Goal: Transaction & Acquisition: Purchase product/service

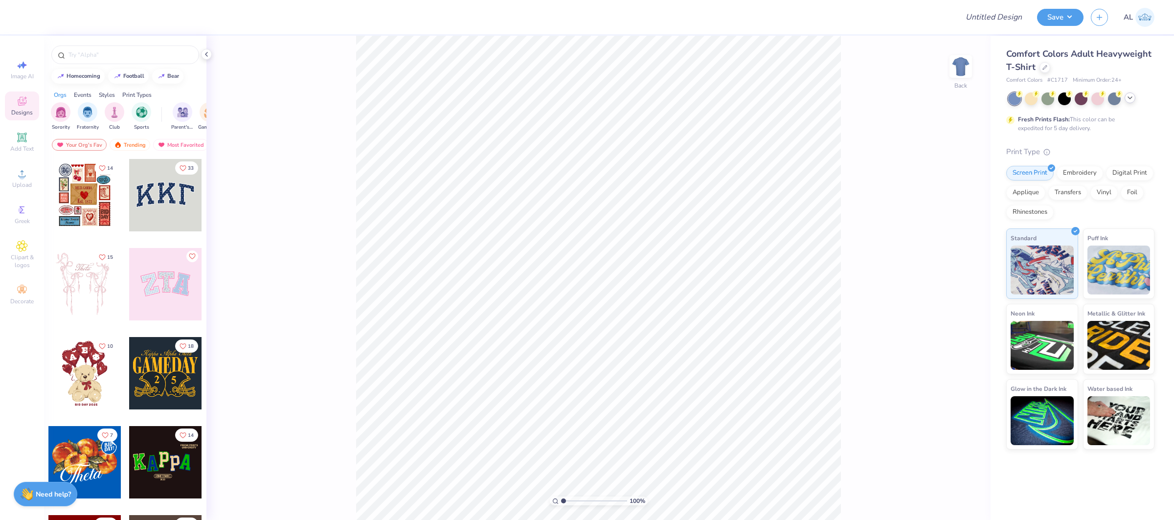
click at [1127, 96] on icon at bounding box center [1130, 98] width 8 height 8
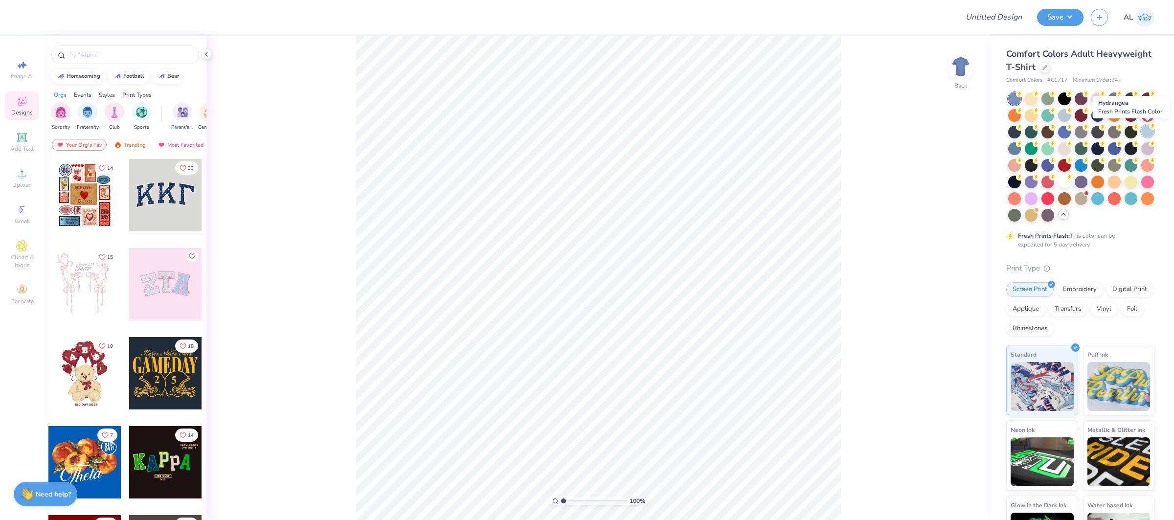
click at [1151, 132] on div at bounding box center [1147, 131] width 13 height 13
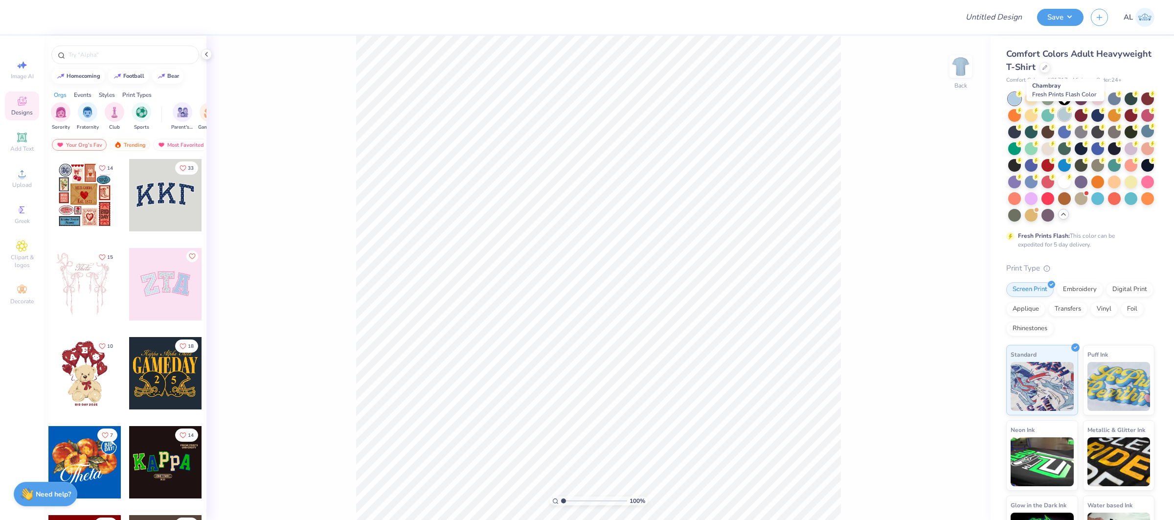
click at [1066, 115] on div at bounding box center [1064, 114] width 13 height 13
click at [1135, 131] on div at bounding box center [1131, 131] width 13 height 13
click at [1045, 70] on div at bounding box center [1045, 66] width 11 height 11
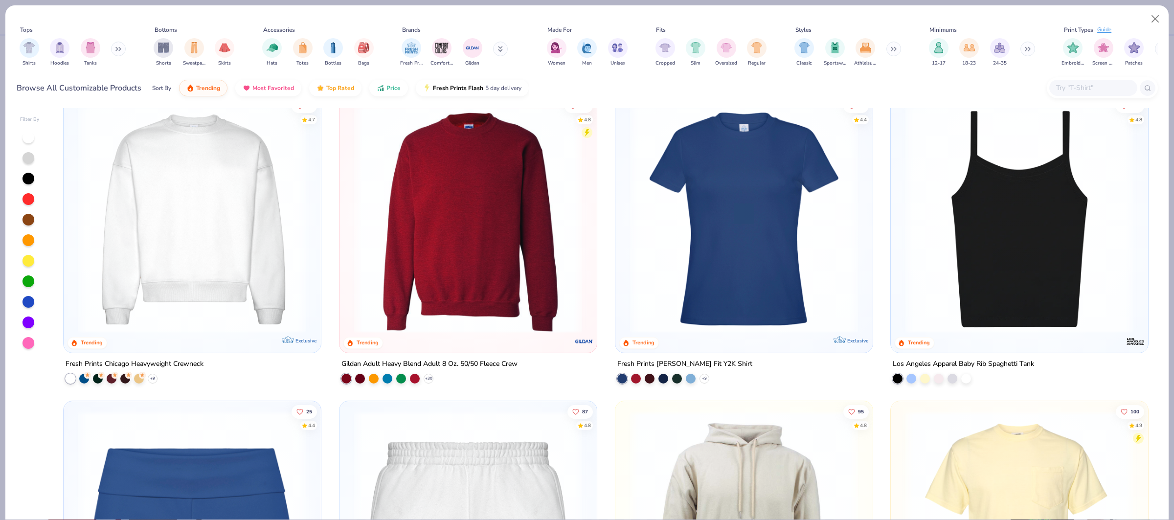
scroll to position [936, 0]
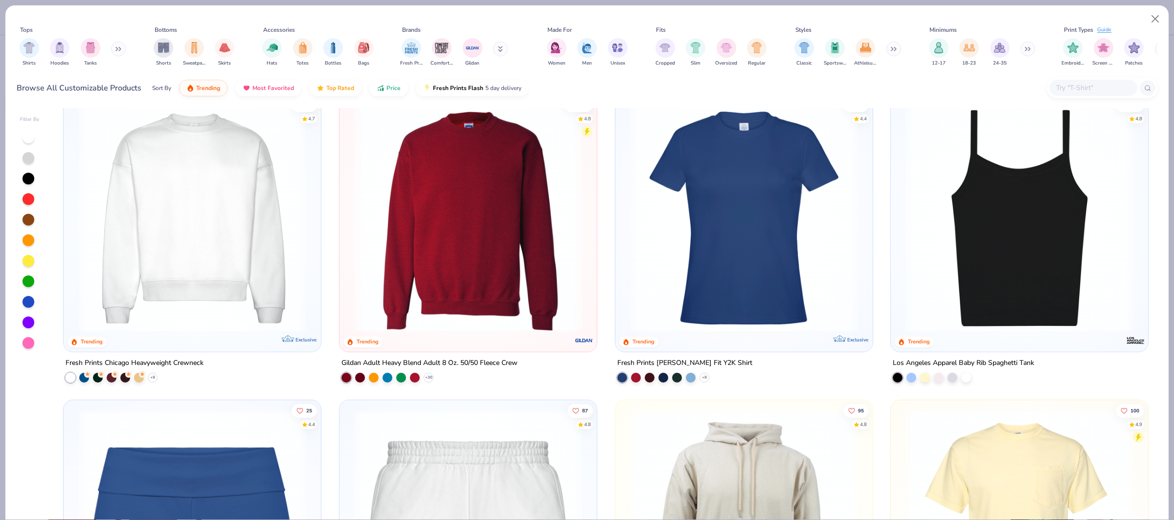
click at [222, 240] on img at bounding box center [192, 218] width 238 height 228
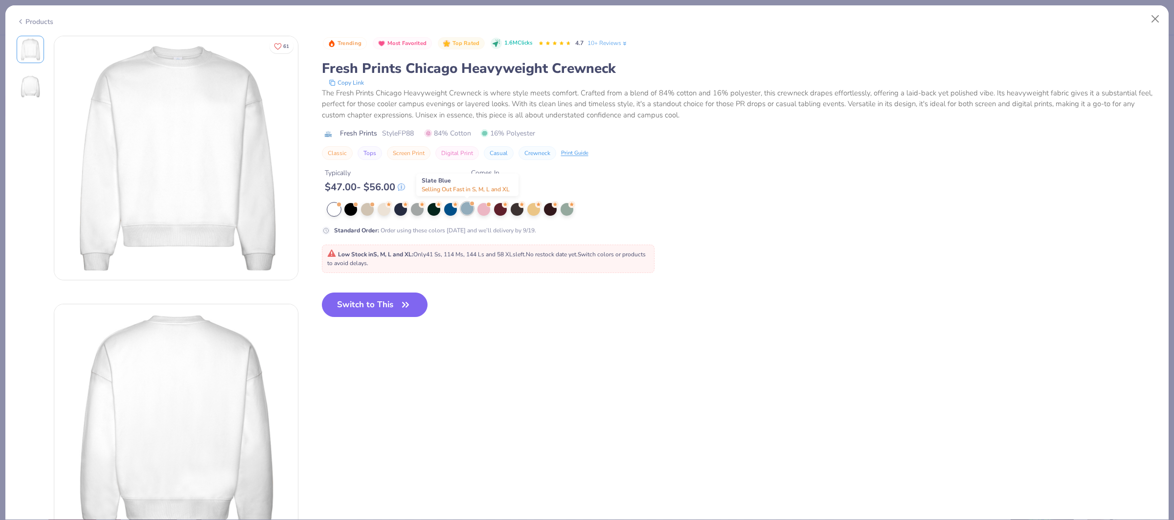
click at [464, 212] on div at bounding box center [467, 208] width 13 height 13
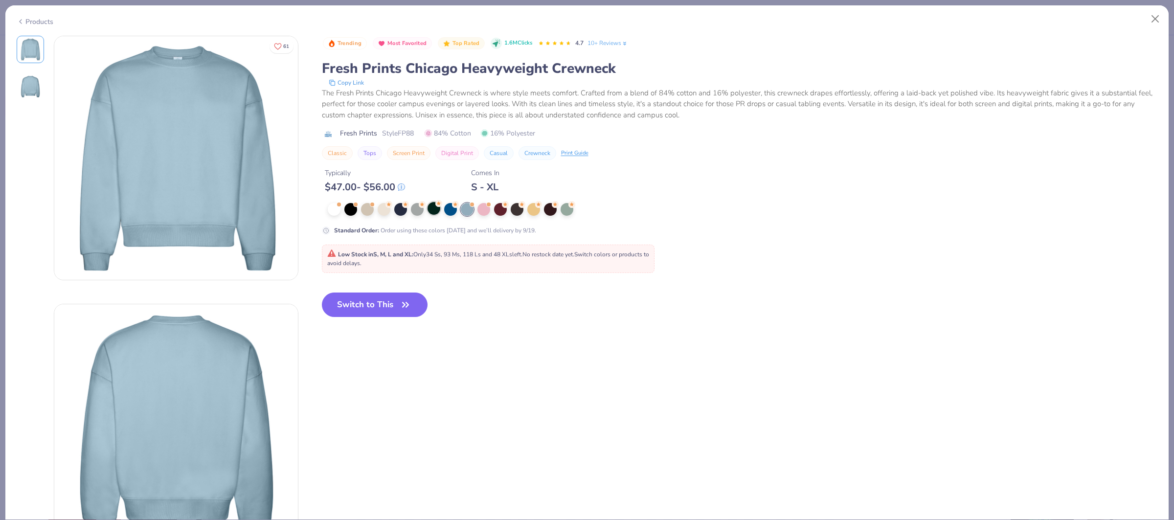
click at [433, 215] on div at bounding box center [434, 208] width 13 height 13
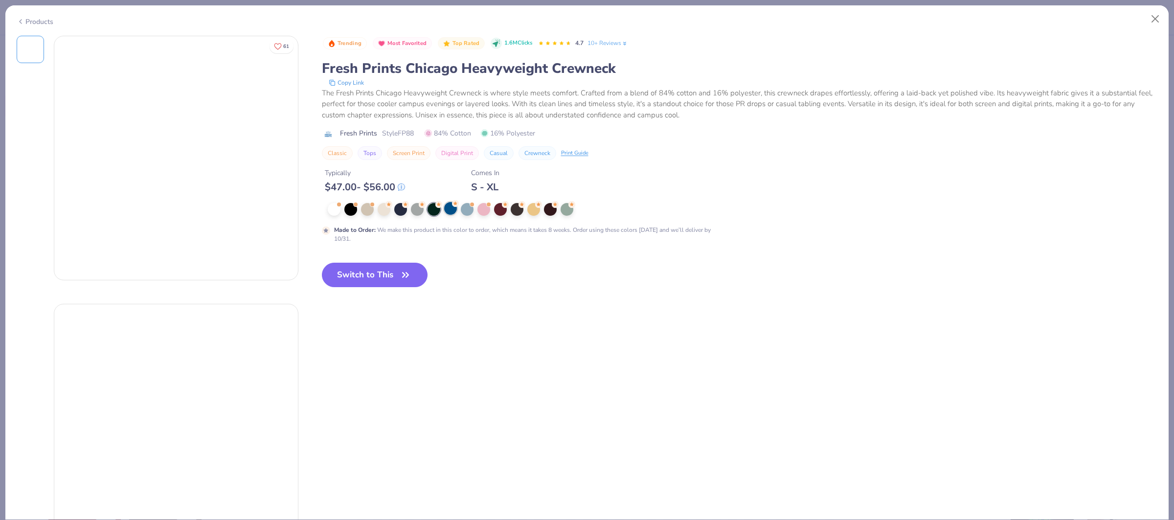
click at [448, 214] on div at bounding box center [450, 208] width 13 height 13
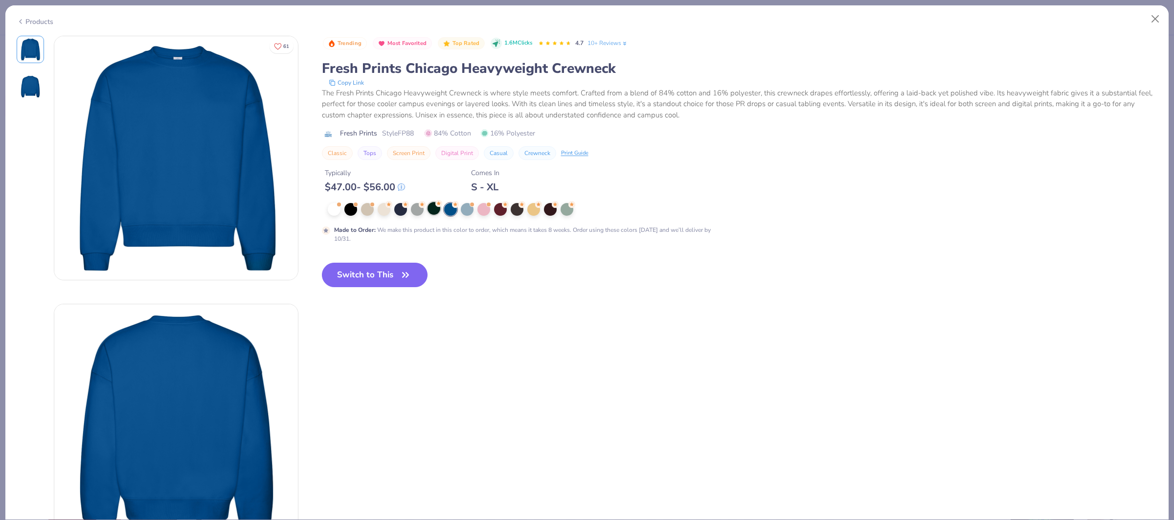
click at [435, 216] on div at bounding box center [521, 209] width 386 height 13
click at [434, 213] on div at bounding box center [434, 208] width 13 height 13
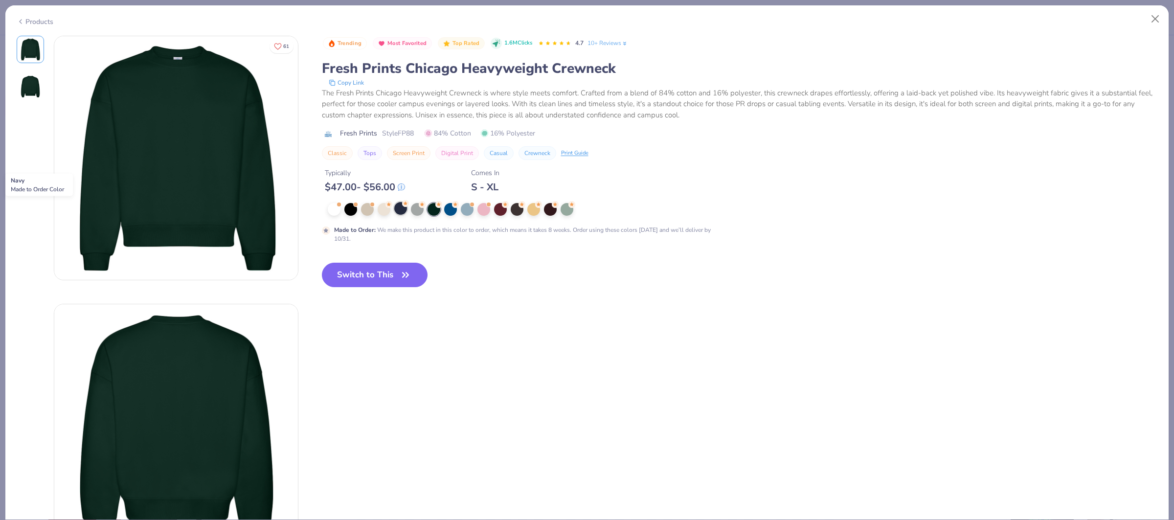
click at [398, 214] on div at bounding box center [400, 208] width 13 height 13
